Goal: Find contact information: Find contact information

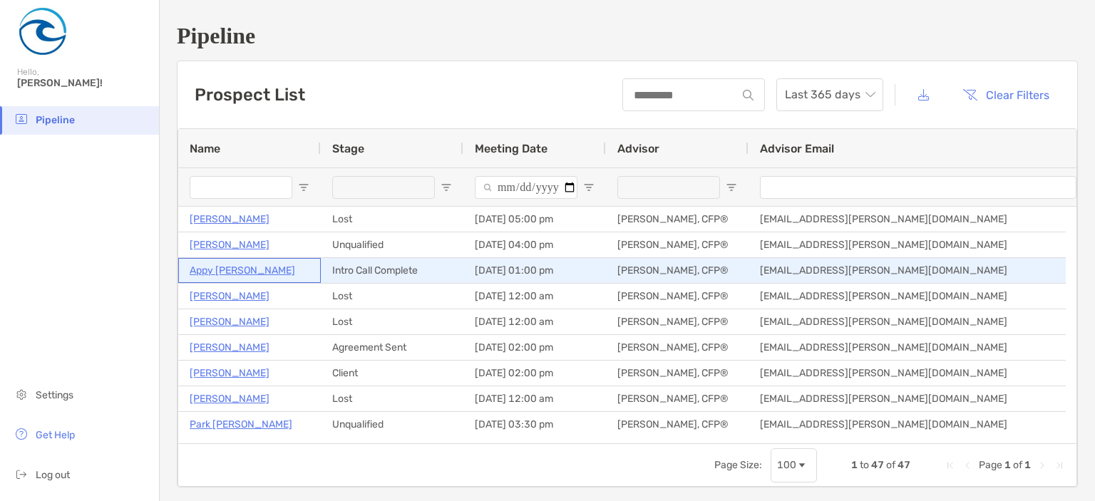
click at [235, 271] on p "Appy [PERSON_NAME]" at bounding box center [243, 271] width 106 height 18
click at [227, 272] on p "Appy [PERSON_NAME]" at bounding box center [243, 271] width 106 height 18
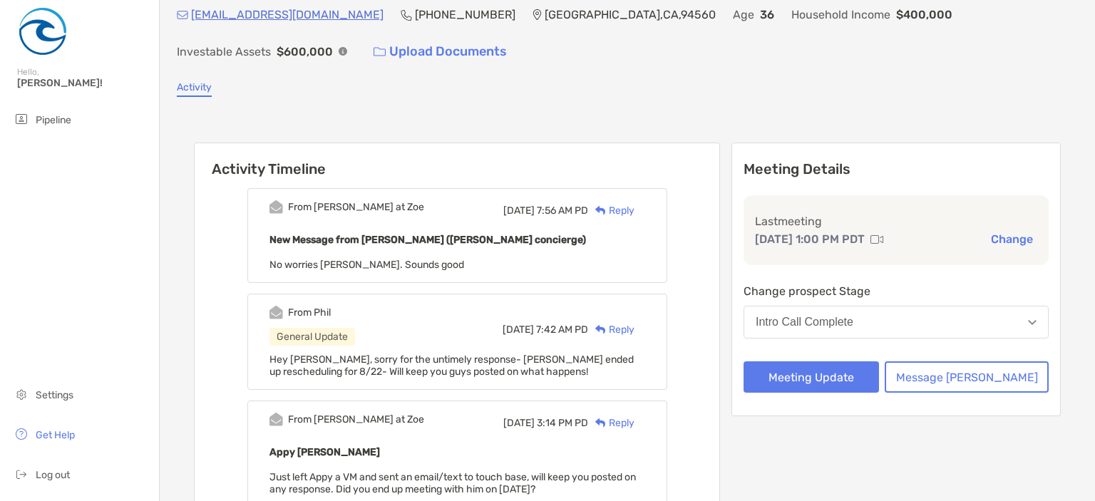
scroll to position [71, 0]
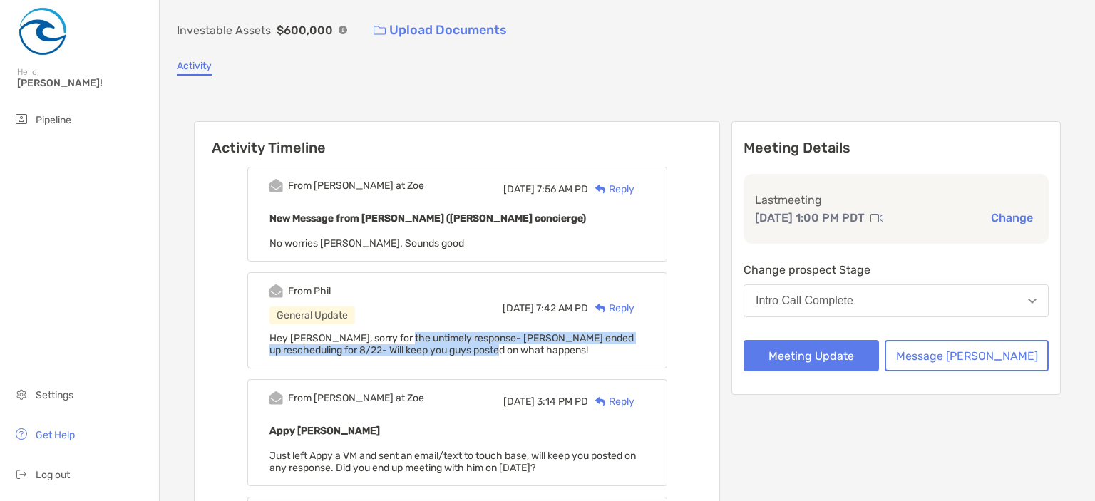
drag, startPoint x: 504, startPoint y: 343, endPoint x: 524, endPoint y: 344, distance: 20.0
click at [523, 344] on div "Hey [PERSON_NAME], sorry for the untimely response- [PERSON_NAME] ended up resc…" at bounding box center [458, 344] width 376 height 24
drag, startPoint x: 524, startPoint y: 344, endPoint x: 532, endPoint y: 344, distance: 7.8
click at [525, 344] on div "Hey Paul, sorry for the untimely response- Appy ended up rescheduling for 8/22-…" at bounding box center [458, 344] width 376 height 24
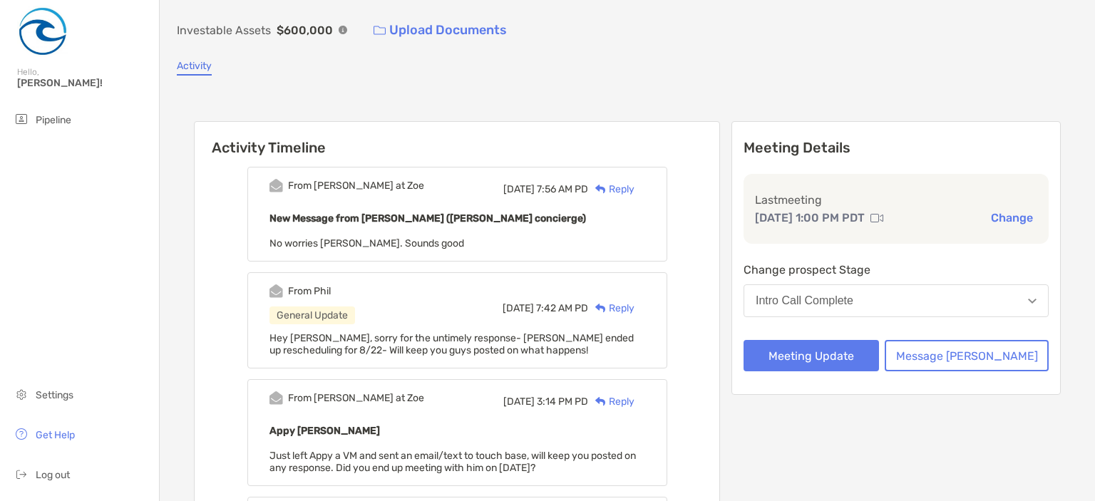
click at [436, 316] on div "From Phil General Update Tue, Aug 5 7:42 AM PD Reply" at bounding box center [458, 307] width 376 height 47
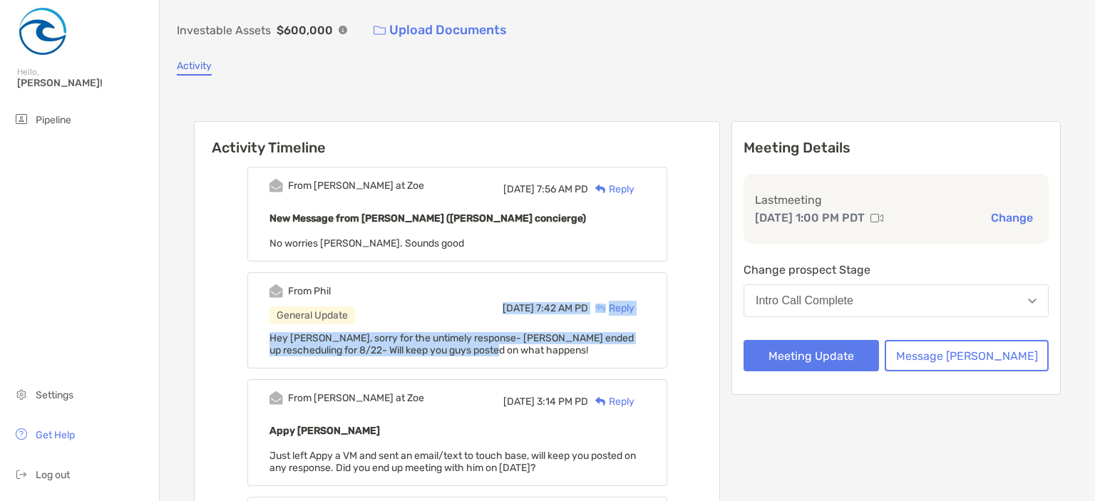
drag, startPoint x: 434, startPoint y: 315, endPoint x: 517, endPoint y: 349, distance: 90.2
click at [517, 349] on div "From Phil General Update Tue, Aug 5 7:42 AM PD Reply Hey Paul, sorry for the un…" at bounding box center [457, 320] width 420 height 96
click at [517, 349] on div "Hey Paul, sorry for the untimely response- Appy ended up rescheduling for 8/22-…" at bounding box center [458, 344] width 376 height 24
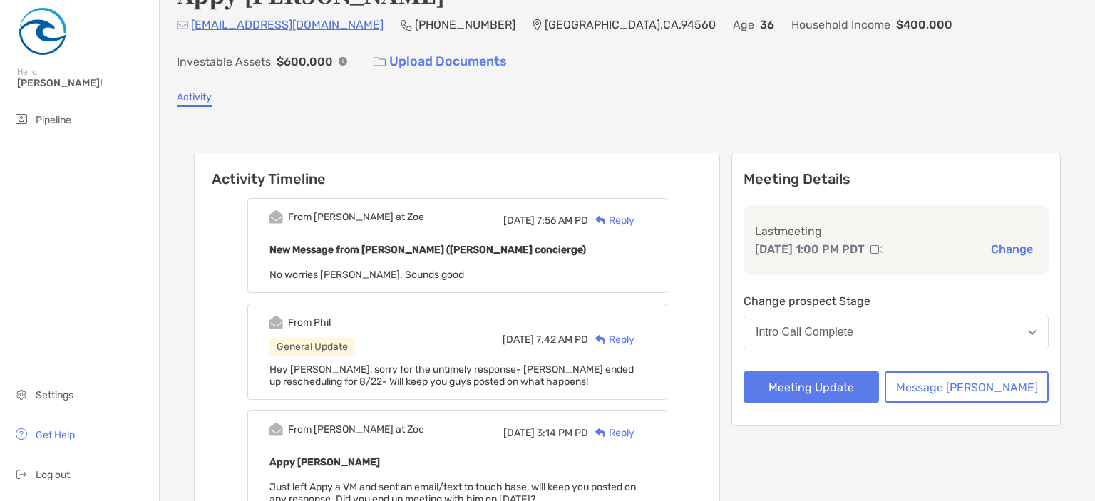
scroll to position [0, 0]
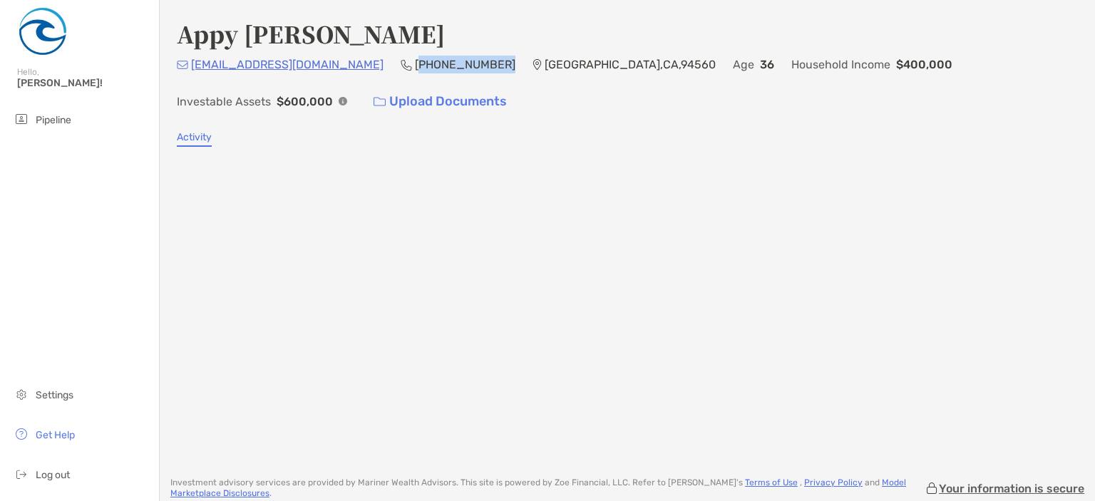
click at [409, 62] on div "[EMAIL_ADDRESS][DOMAIN_NAME] [PHONE_NUMBER] [GEOGRAPHIC_DATA] Age [DEMOGRAPHIC_…" at bounding box center [627, 86] width 901 height 61
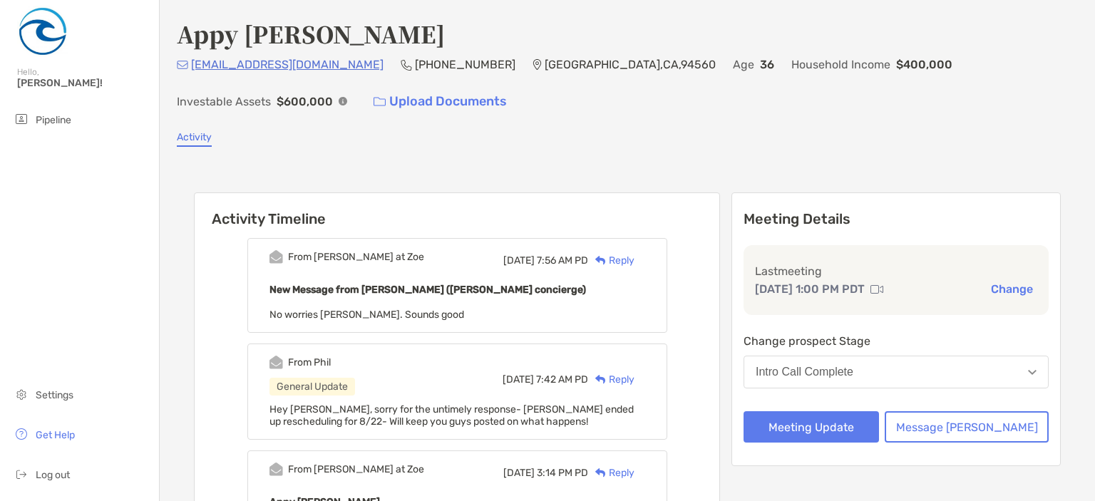
click at [483, 54] on div "Appy Choudhary [EMAIL_ADDRESS][DOMAIN_NAME] [PHONE_NUMBER] [GEOGRAPHIC_DATA] Ag…" at bounding box center [627, 67] width 901 height 100
drag, startPoint x: 488, startPoint y: 61, endPoint x: 397, endPoint y: 61, distance: 91.3
click at [396, 60] on div "[EMAIL_ADDRESS][DOMAIN_NAME] [PHONE_NUMBER] [GEOGRAPHIC_DATA] Age [DEMOGRAPHIC_…" at bounding box center [627, 86] width 901 height 61
drag, startPoint x: 428, startPoint y: 61, endPoint x: 476, endPoint y: 61, distance: 47.8
click at [473, 58] on p "[PHONE_NUMBER]" at bounding box center [465, 65] width 101 height 18
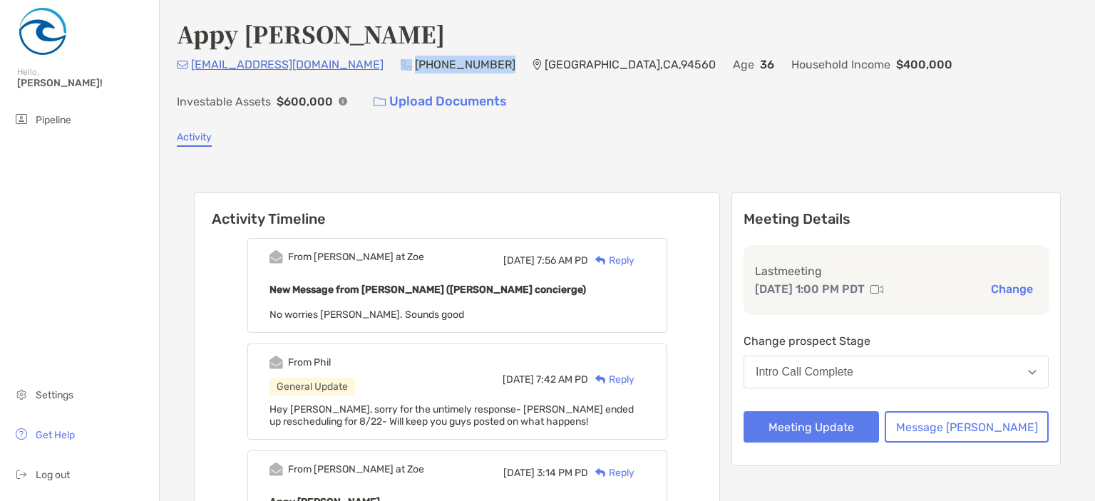
click at [487, 66] on p "[PHONE_NUMBER]" at bounding box center [465, 65] width 101 height 18
drag, startPoint x: 490, startPoint y: 64, endPoint x: 406, endPoint y: 62, distance: 83.4
click at [406, 62] on div "[EMAIL_ADDRESS][DOMAIN_NAME] [PHONE_NUMBER] [GEOGRAPHIC_DATA] Age [DEMOGRAPHIC_…" at bounding box center [627, 86] width 901 height 61
copy p "[PHONE_NUMBER]"
